Goal: Book appointment/travel/reservation

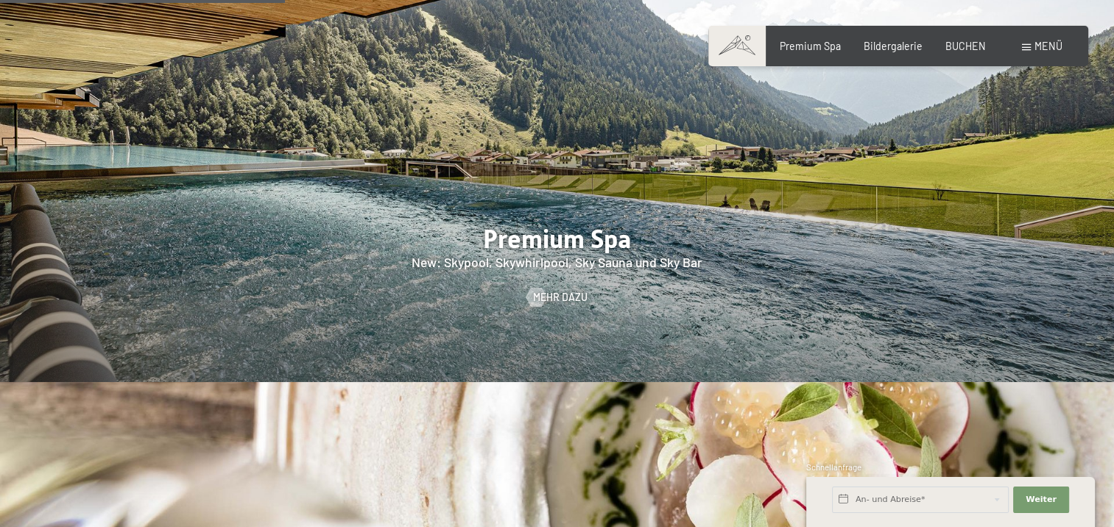
scroll to position [1793, 0]
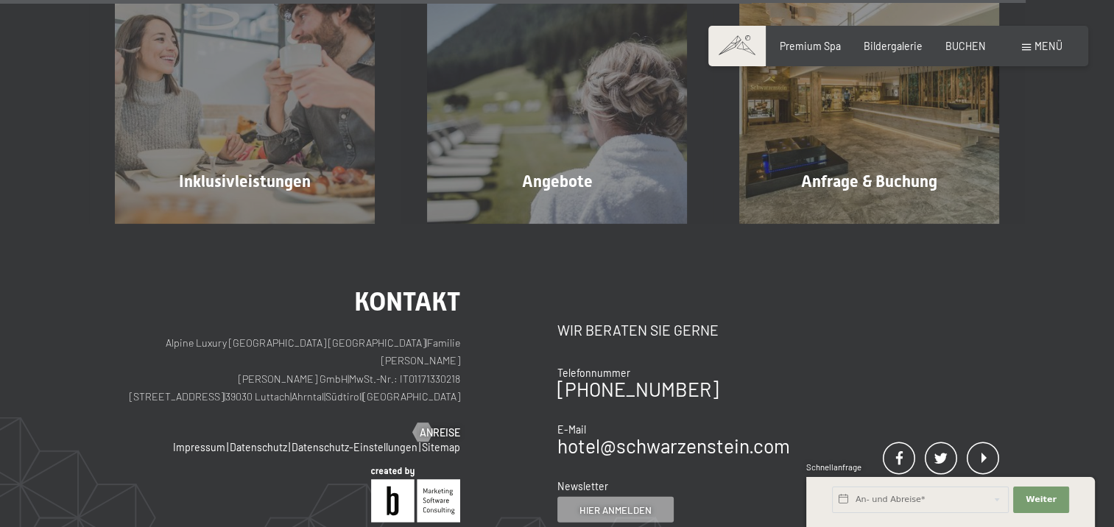
scroll to position [3860, 0]
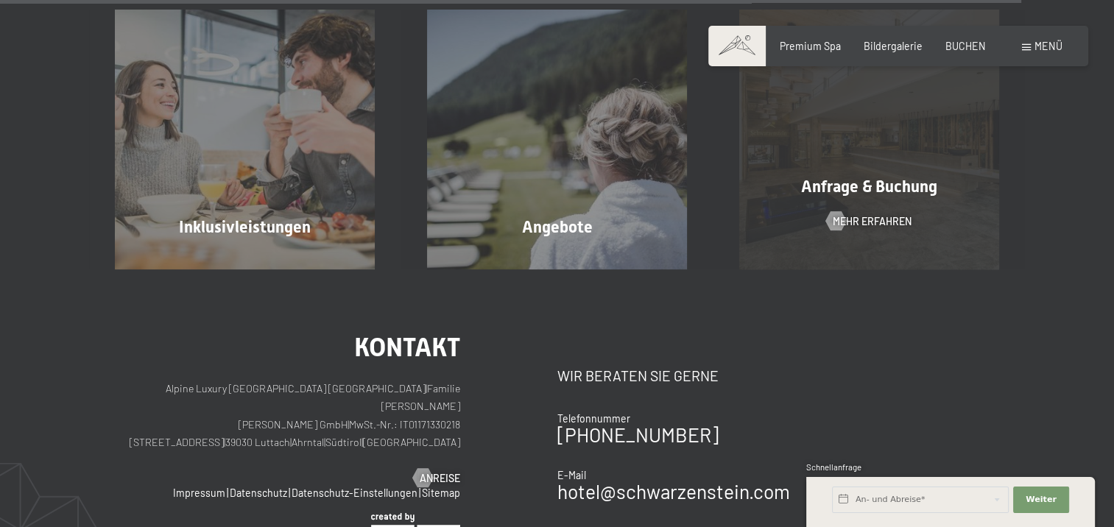
click at [880, 207] on div "Anfrage & Buchung Mehr erfahren" at bounding box center [868, 140] width 312 height 260
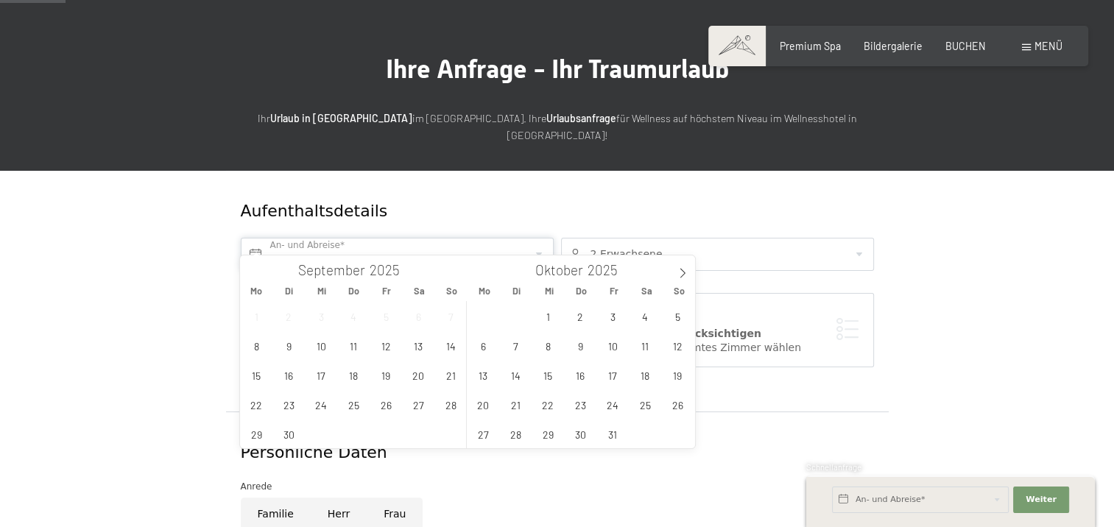
click at [350, 238] on input "text" at bounding box center [397, 254] width 313 height 33
click at [448, 350] on span "14" at bounding box center [450, 345] width 29 height 29
type input "So. 14.09.2025"
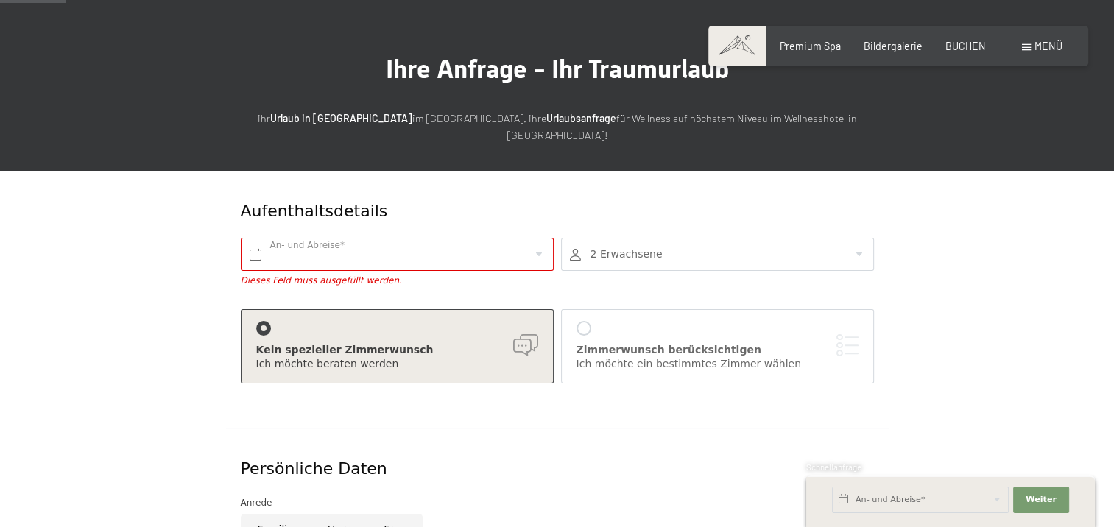
click at [612, 238] on div at bounding box center [717, 254] width 313 height 33
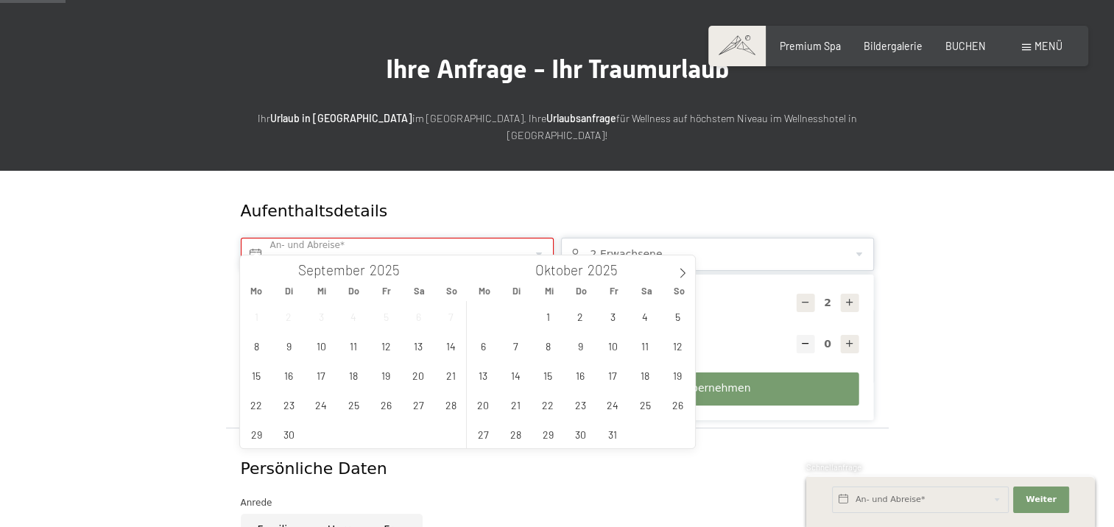
click at [495, 238] on input "text" at bounding box center [397, 254] width 313 height 33
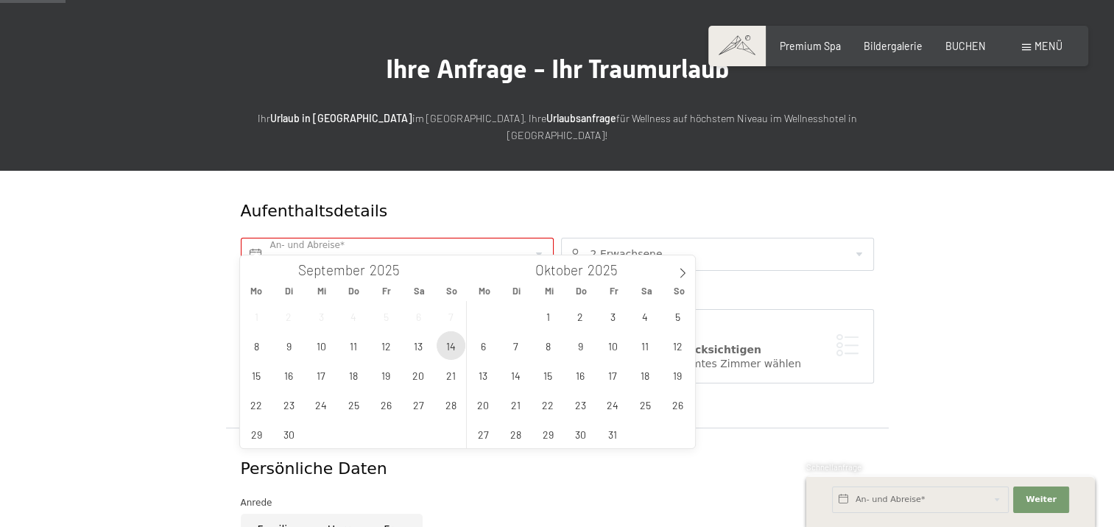
click at [445, 350] on span "14" at bounding box center [450, 345] width 29 height 29
click at [355, 383] on span "18" at bounding box center [353, 375] width 29 height 29
type input "So. 14.09.2025 - Do. 18.09.2025"
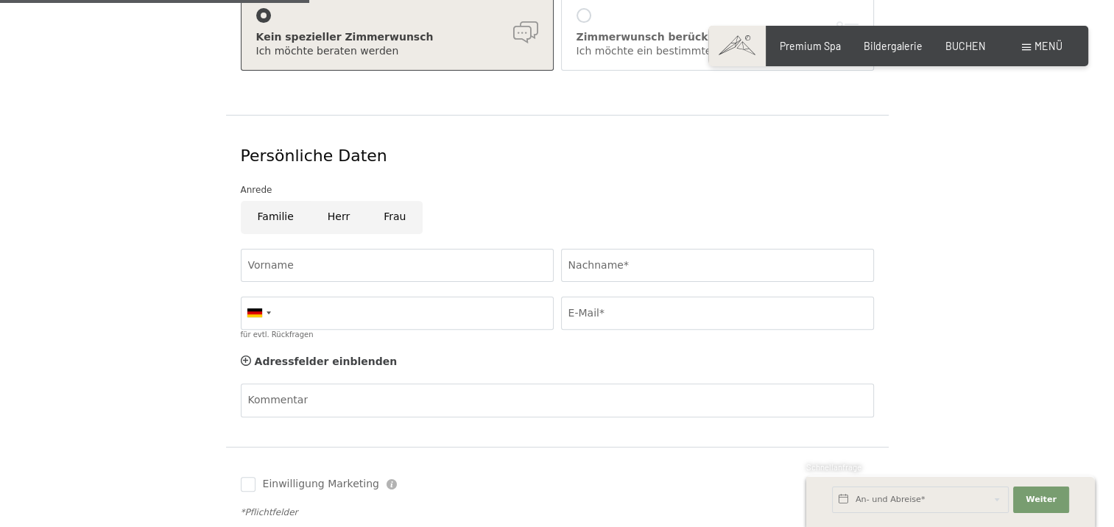
scroll to position [396, 0]
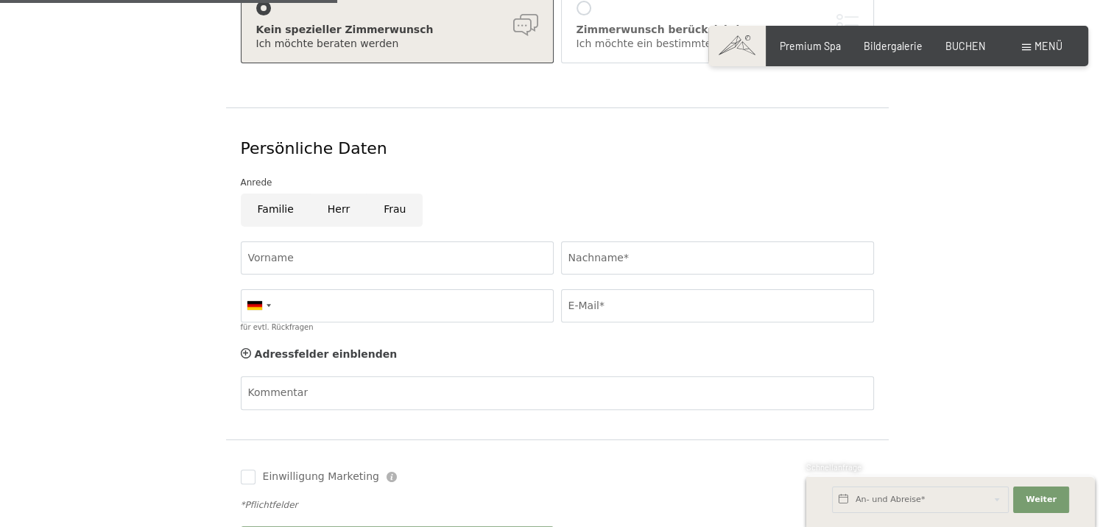
click at [404, 197] on input "Frau" at bounding box center [395, 210] width 56 height 33
radio input "true"
click at [300, 244] on input "Vorname" at bounding box center [397, 257] width 313 height 33
type input "Bernadette"
type input "Höfler"
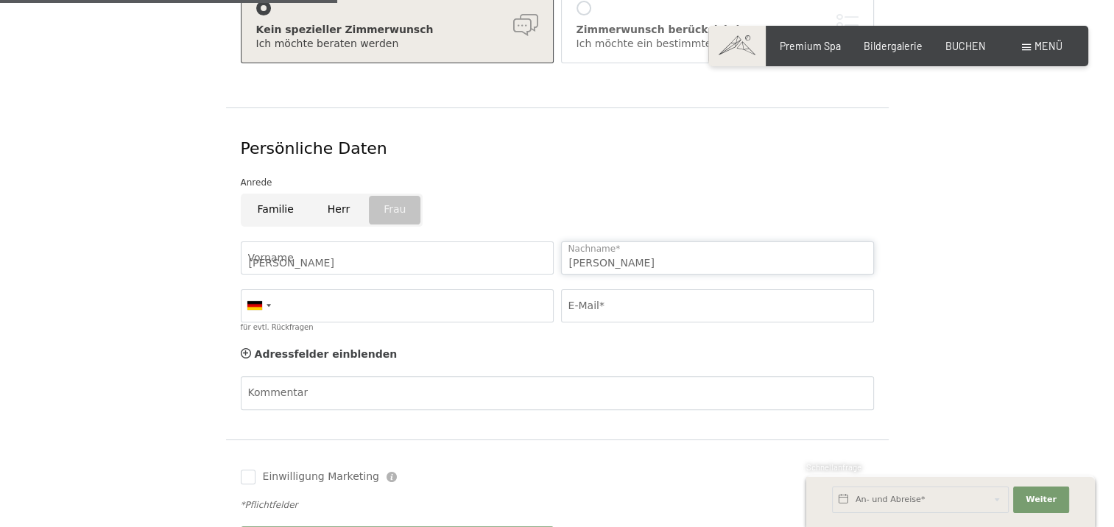
type input "06643690332"
type input "Bernadette.Hoefler94@gmx.at"
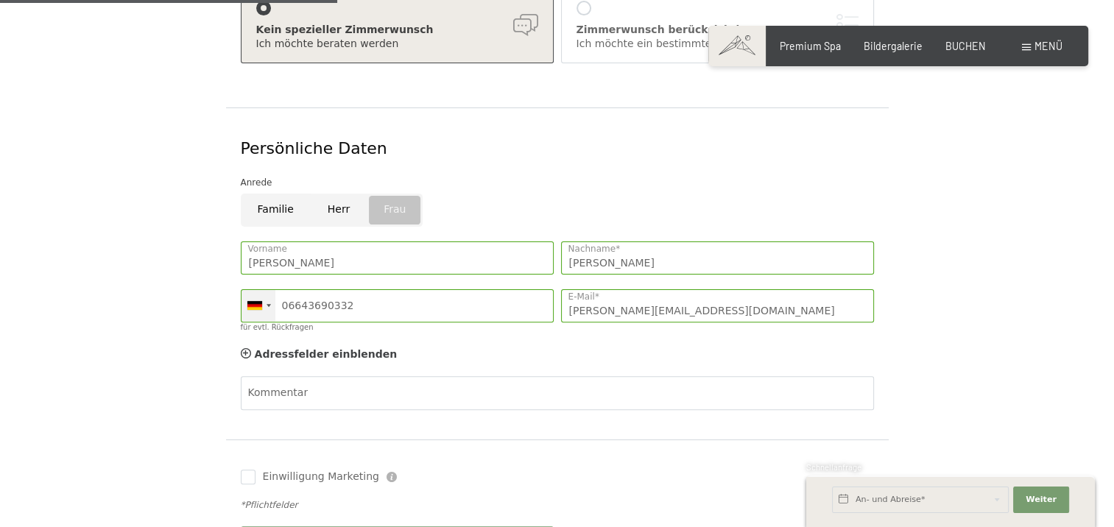
click at [263, 290] on div at bounding box center [258, 306] width 34 height 32
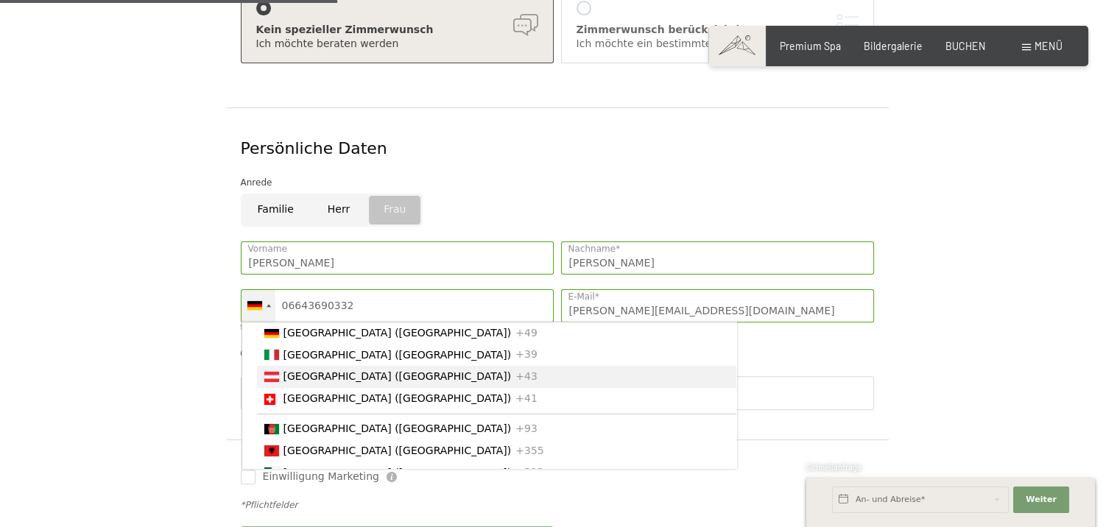
click at [330, 370] on span "[GEOGRAPHIC_DATA] ([GEOGRAPHIC_DATA])" at bounding box center [397, 376] width 228 height 12
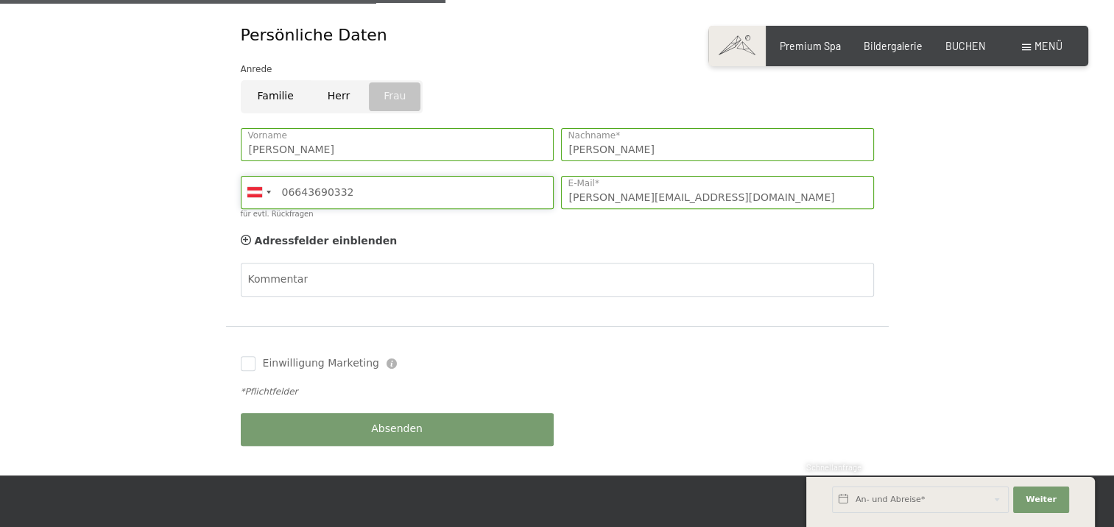
scroll to position [531, 0]
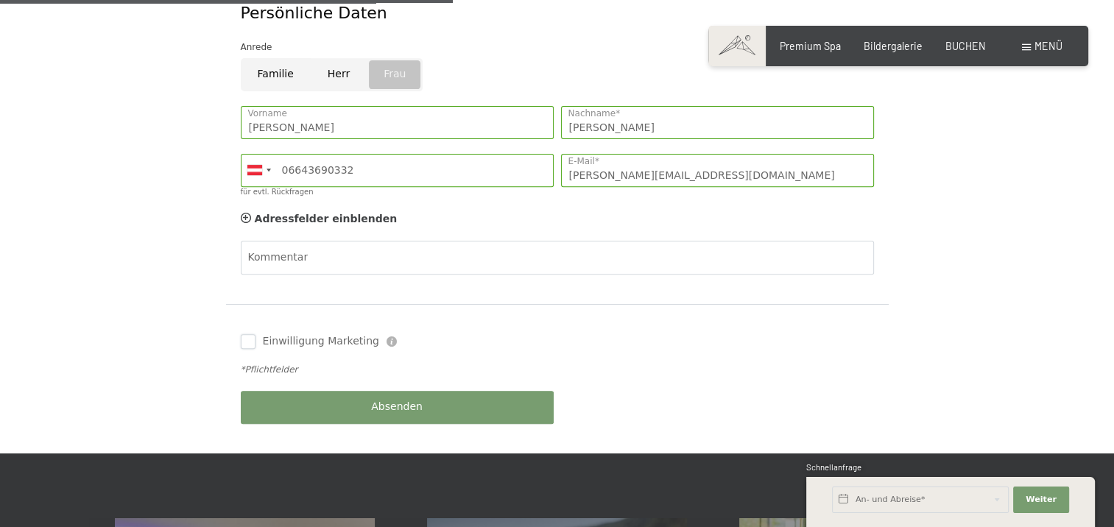
click at [247, 334] on input "Einwilligung Marketing" at bounding box center [248, 341] width 15 height 15
checkbox input "false"
type input "0664 3690332"
click at [248, 334] on input "Einwilligung Marketing" at bounding box center [248, 341] width 15 height 15
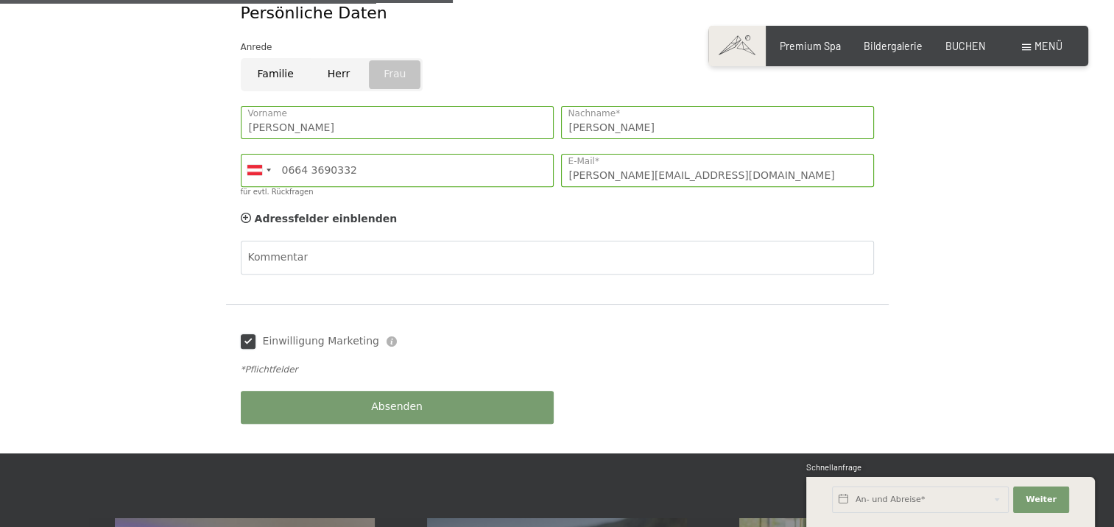
checkbox input "true"
click at [392, 400] on span "Absenden" at bounding box center [397, 407] width 52 height 15
